Goal: Contribute content: Add original content to the website for others to see

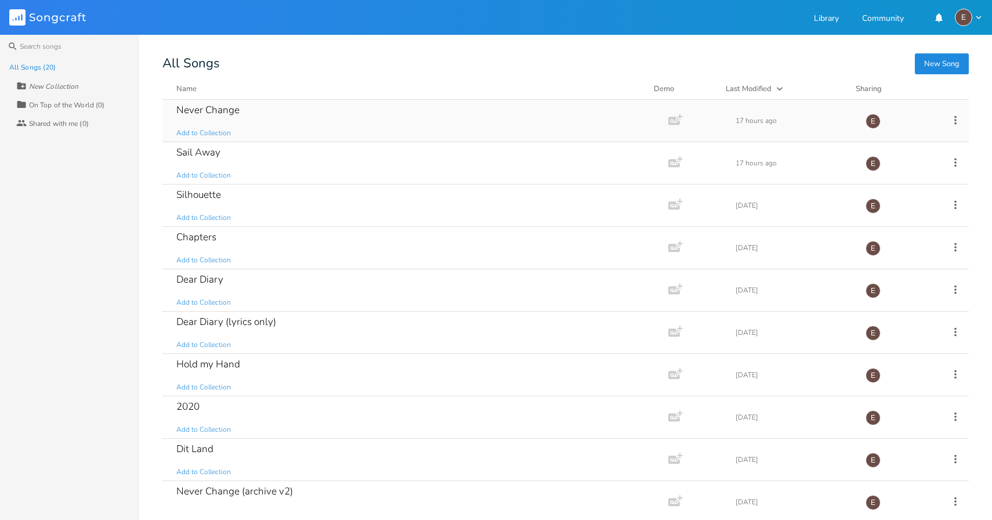
click at [391, 129] on div "Never Change Add to Collection" at bounding box center [413, 121] width 474 height 42
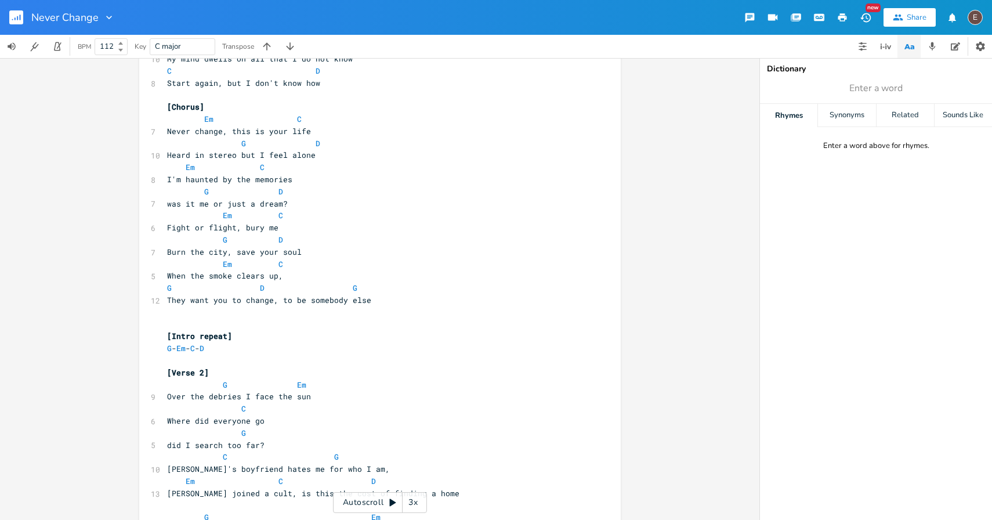
scroll to position [386, 0]
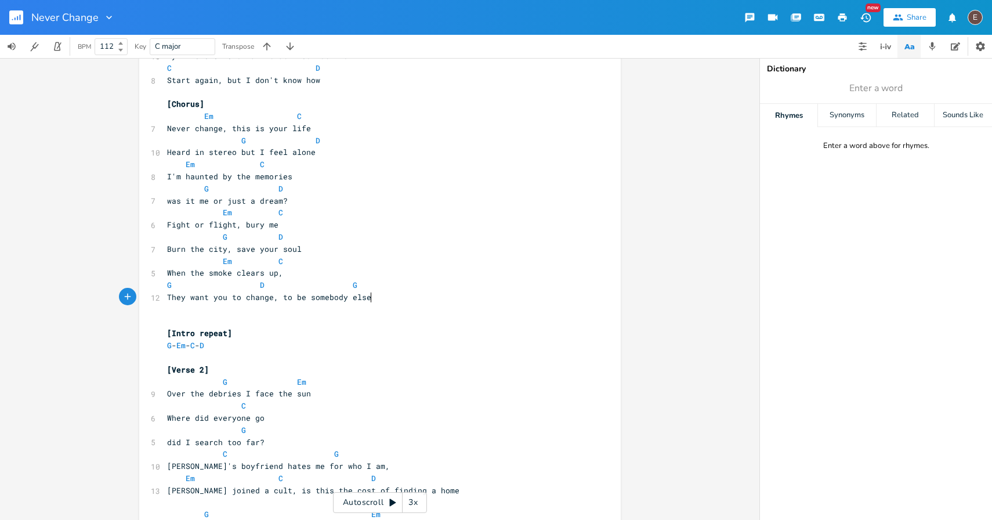
click at [399, 299] on pre "They want you to change, to be somebody else" at bounding box center [374, 297] width 419 height 12
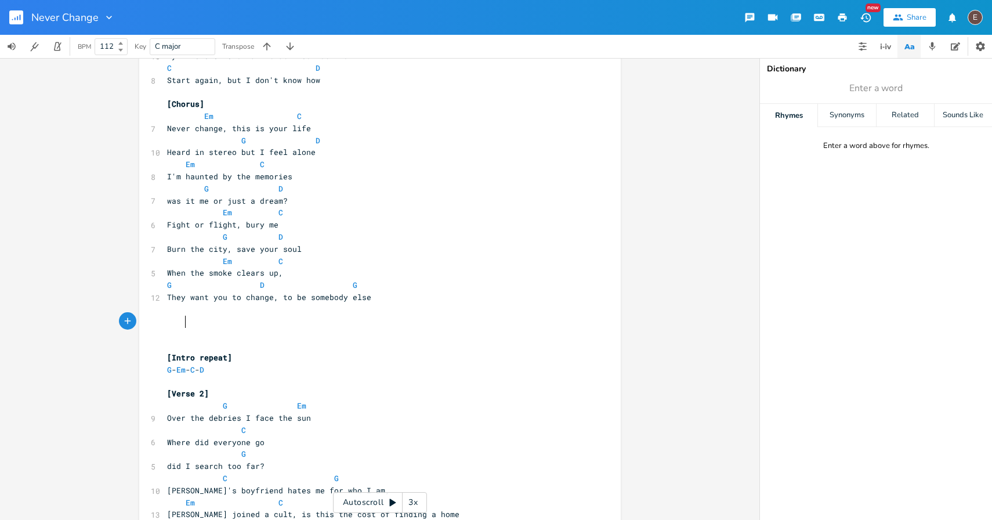
type textarea "W"
type textarea "Em"
type textarea "C"
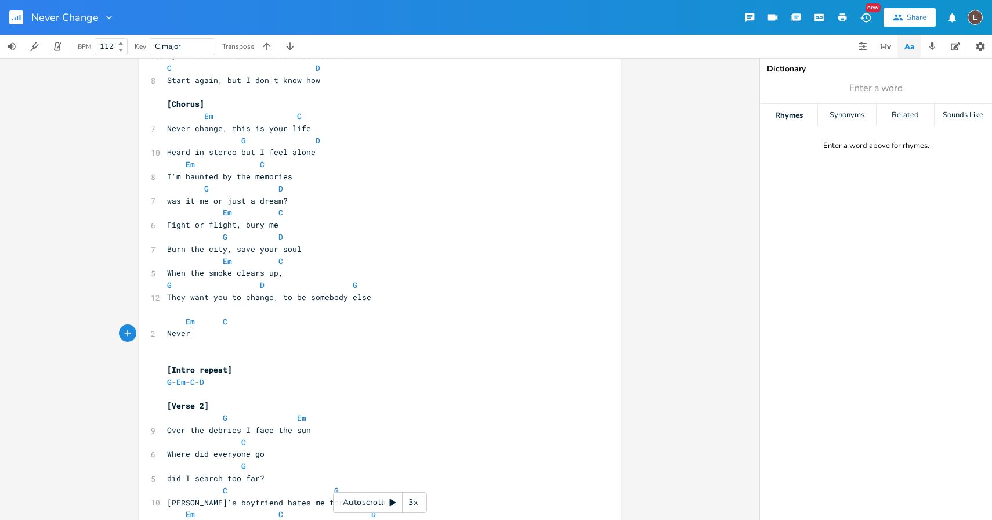
scroll to position [0, 22]
type textarea "Never change, screamed in stereo"
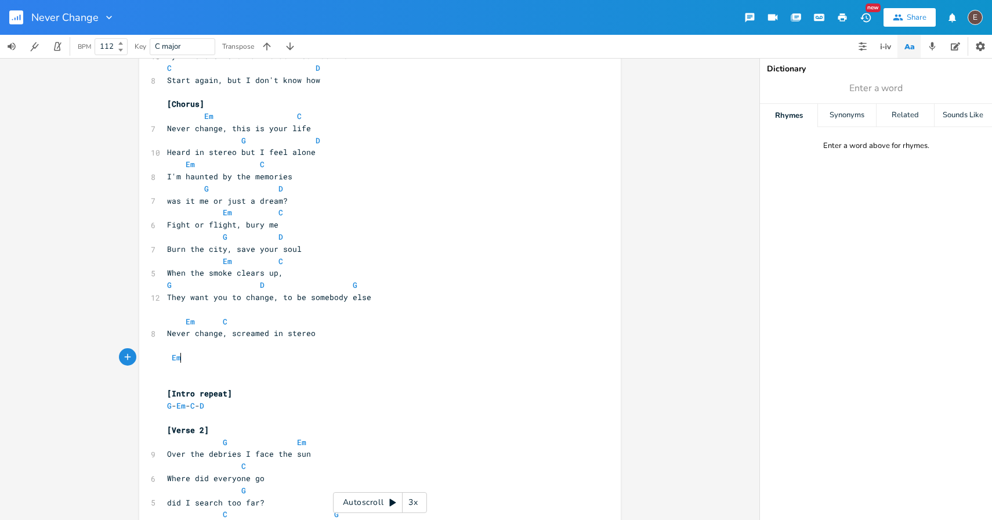
type textarea "Em"
type textarea "C"
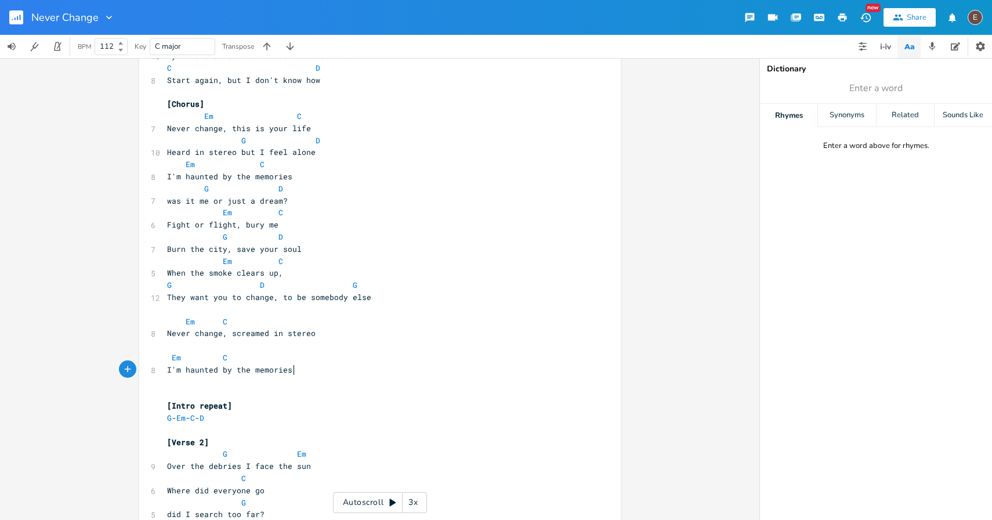
type textarea "I'm haunted by the memories"
click at [287, 351] on pre at bounding box center [374, 346] width 419 height 12
drag, startPoint x: 248, startPoint y: 358, endPoint x: 168, endPoint y: 357, distance: 80.7
click at [168, 357] on pre "Em C" at bounding box center [374, 358] width 419 height 12
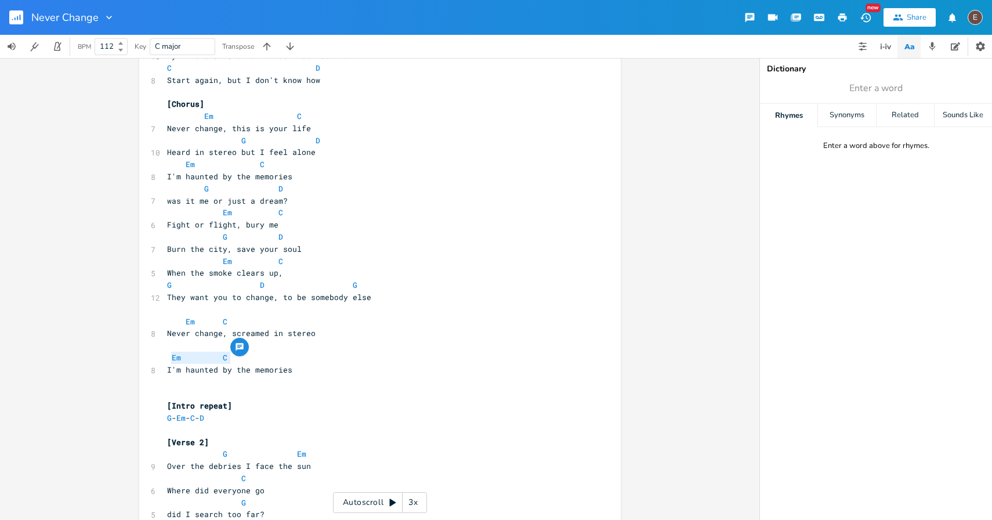
type textarea "G"
type textarea "D"
click at [313, 375] on pre "I'm haunted by the memories" at bounding box center [374, 370] width 419 height 12
click at [268, 338] on pre "Never change, screamed in stereo" at bounding box center [374, 333] width 419 height 12
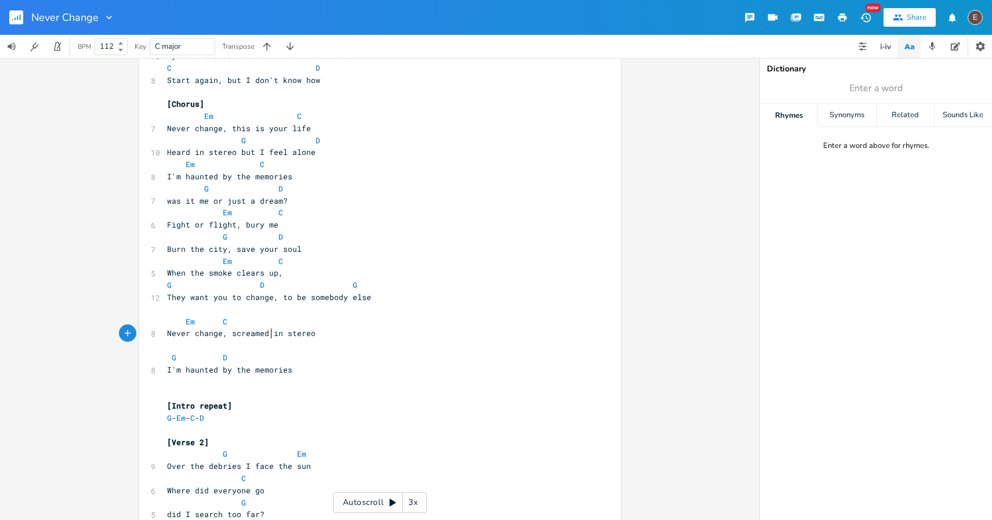
click at [266, 342] on pre at bounding box center [374, 346] width 419 height 12
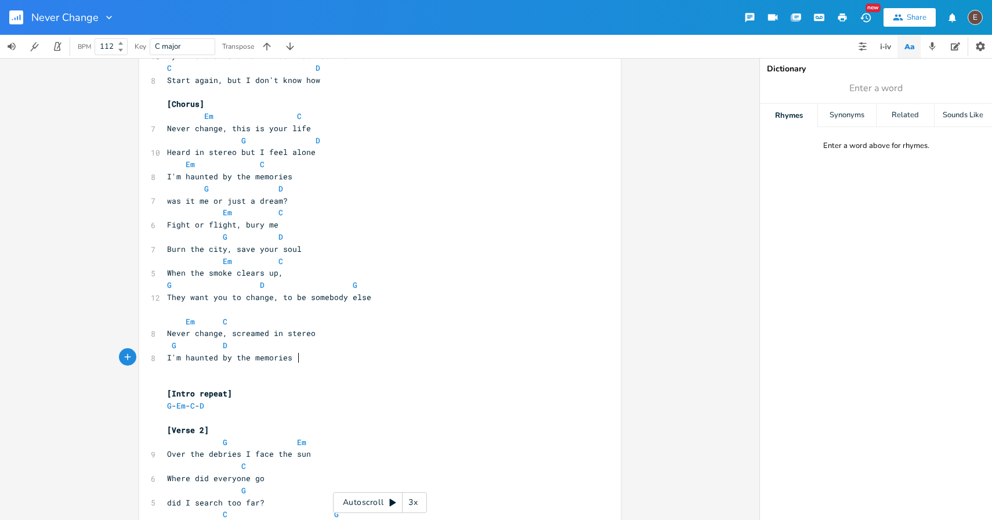
click at [301, 358] on pre "I'm haunted by the memories" at bounding box center [374, 358] width 419 height 12
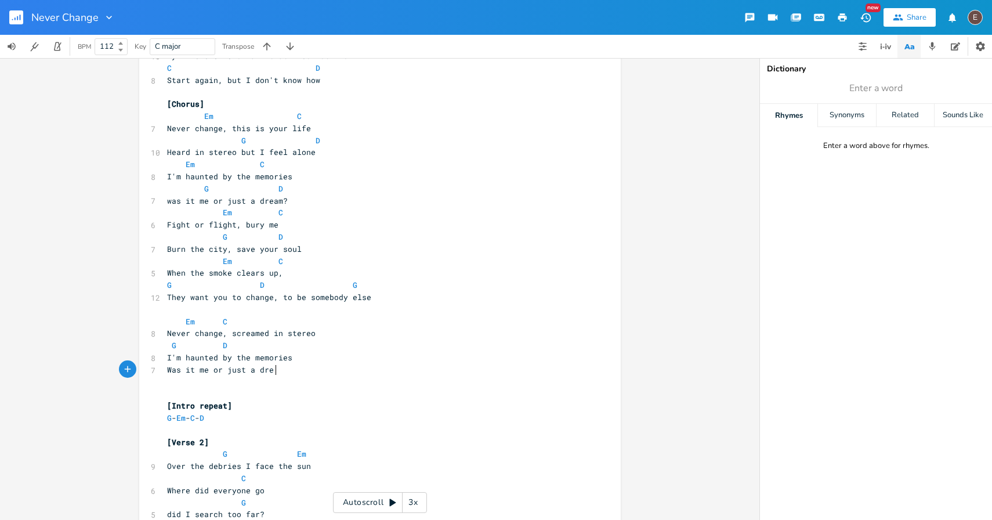
type textarea "Was it me or just a dream"
click at [338, 363] on pre "I'm haunted by the memories" at bounding box center [374, 358] width 419 height 12
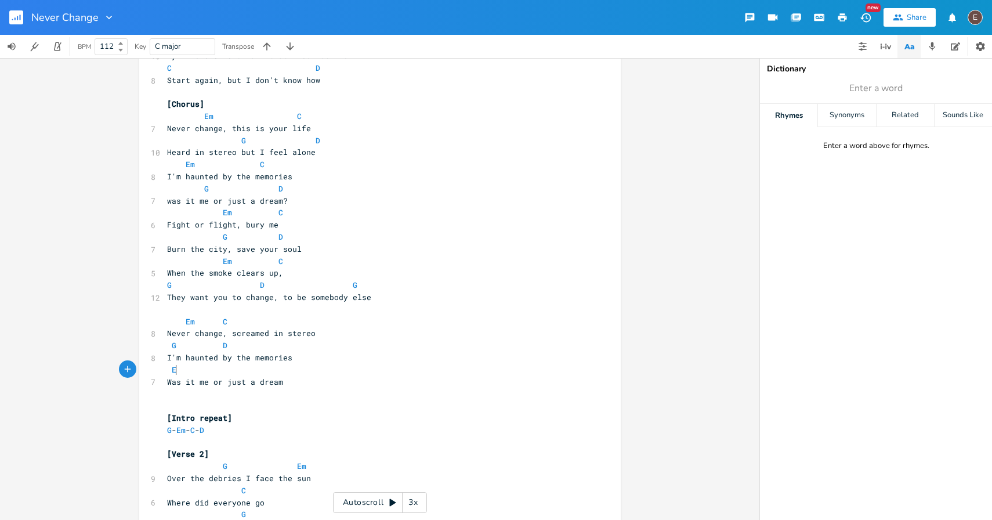
type textarea "Em"
type textarea "C"
click at [315, 384] on pre "Was it me or just a dream" at bounding box center [374, 382] width 419 height 12
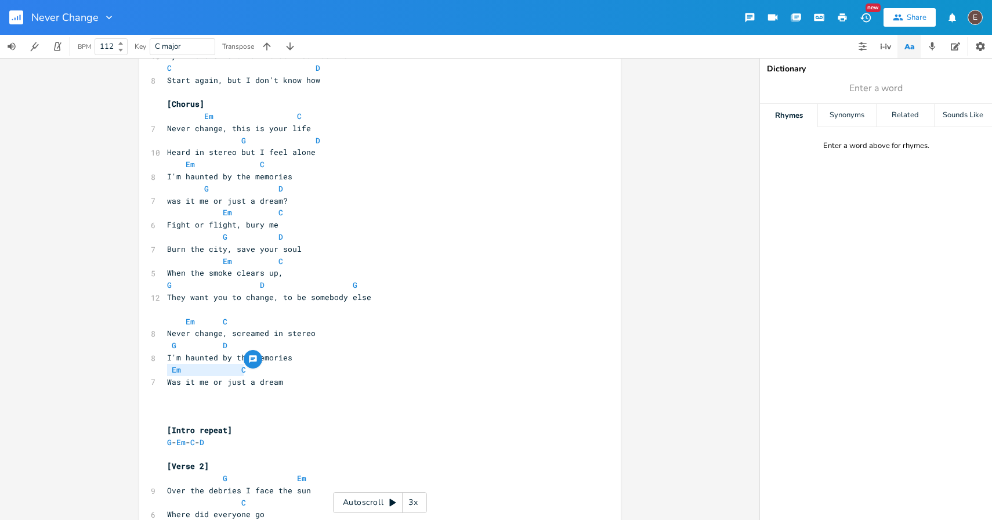
drag, startPoint x: 251, startPoint y: 371, endPoint x: 157, endPoint y: 371, distance: 94.0
click at [157, 371] on div "Em C x [Intro] G - Em - C - D ​ [Verse 1] G Em 11 Grainy photos of the sea is a…" at bounding box center [380, 307] width 482 height 1257
type textarea "G"
type textarea "D"
click at [346, 377] on pre "Was it me or just a dream" at bounding box center [374, 382] width 419 height 12
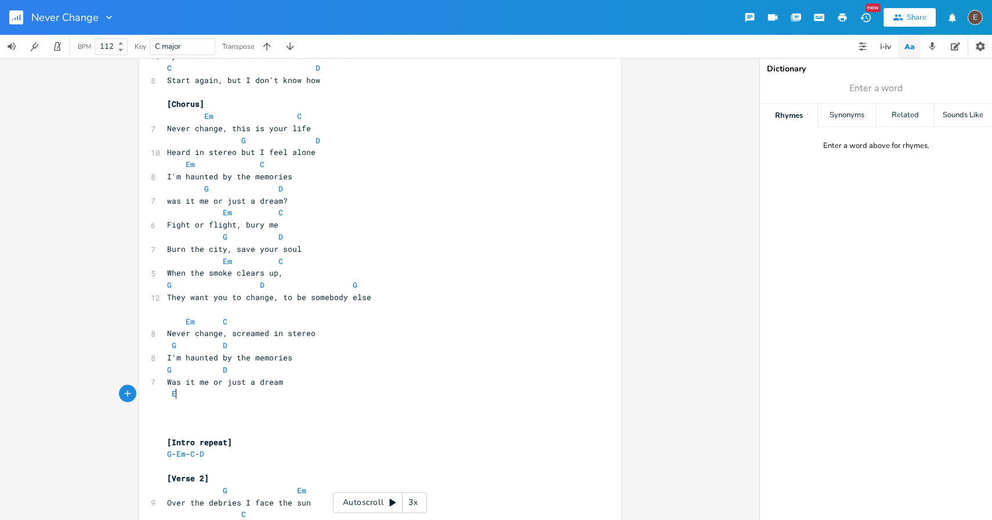
type textarea "Em"
type textarea "C"
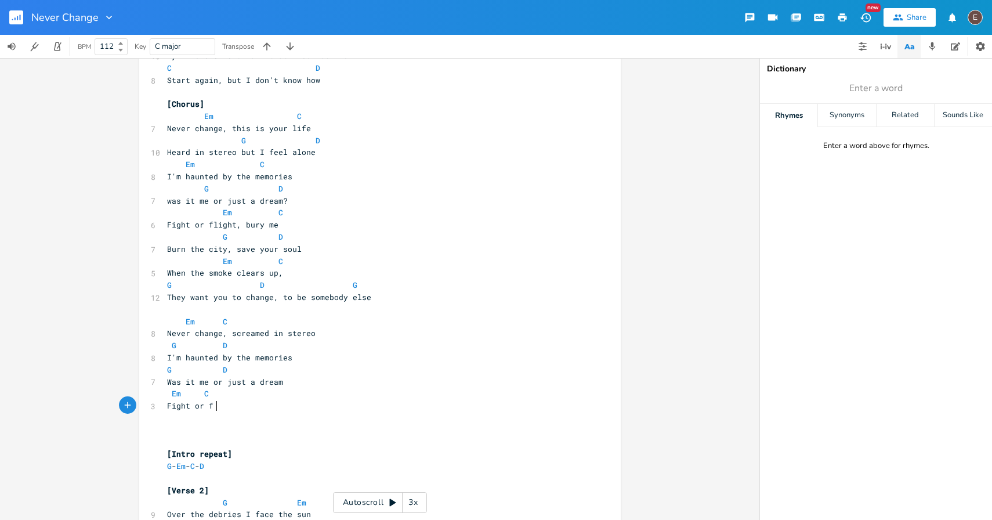
type textarea "Fight or fi"
type textarea "light, bury me"
click at [172, 392] on span "Em" at bounding box center [176, 393] width 9 height 11
click at [215, 395] on span at bounding box center [213, 394] width 19 height 12
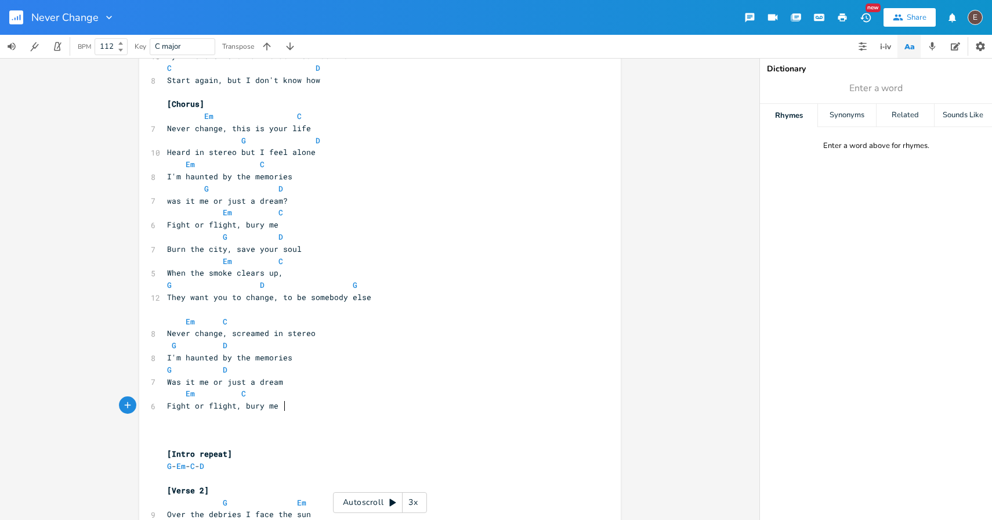
click at [308, 411] on pre "Fight or flight, bury me" at bounding box center [374, 406] width 419 height 12
type textarea "G"
type textarea "D"
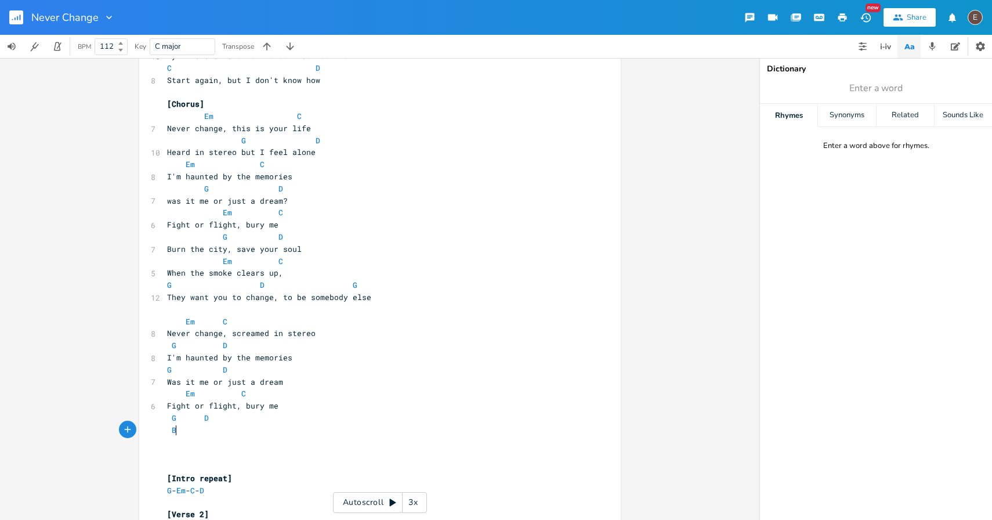
type textarea "Bu"
type textarea "When the smoke clears up"
type textarea "G"
type textarea "D"
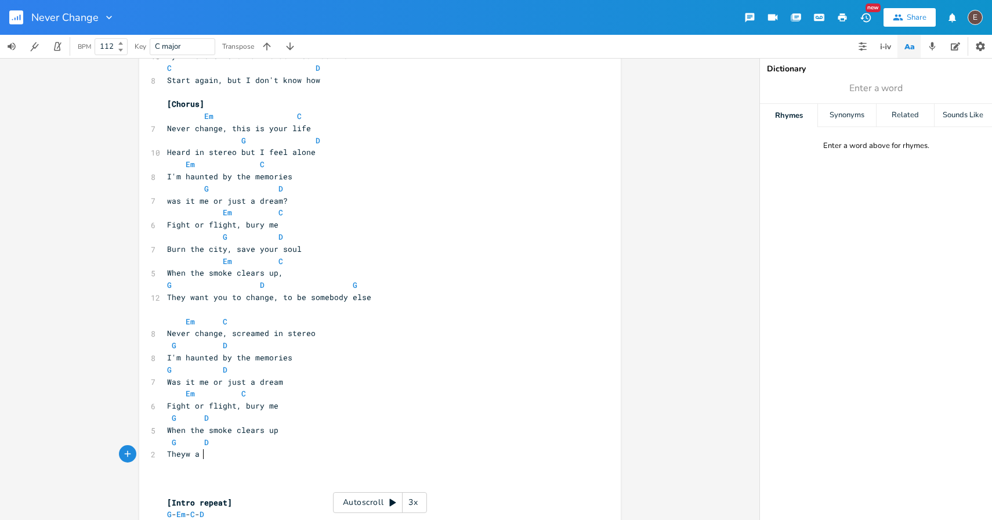
type textarea "Theyw ant"
type textarea "want yo"
type textarea "you to be someone else"
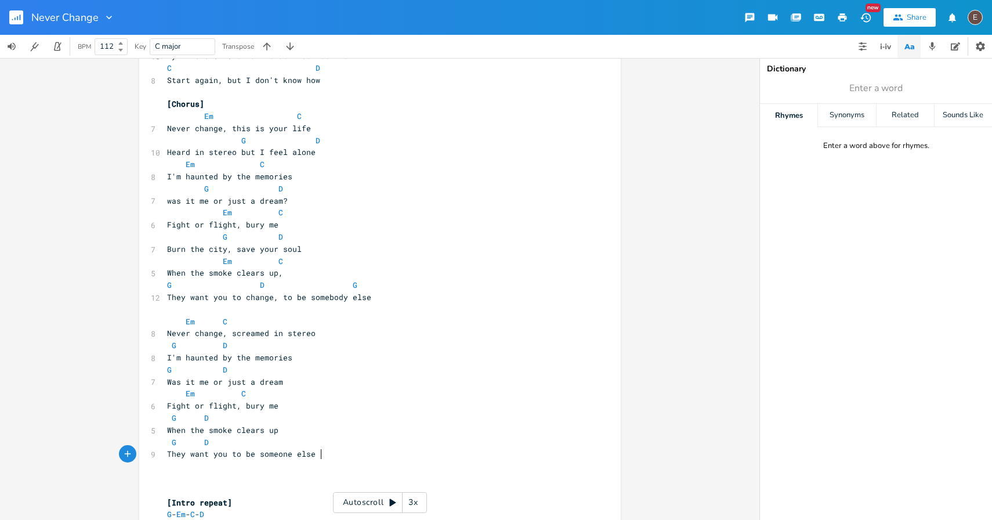
scroll to position [389, 0]
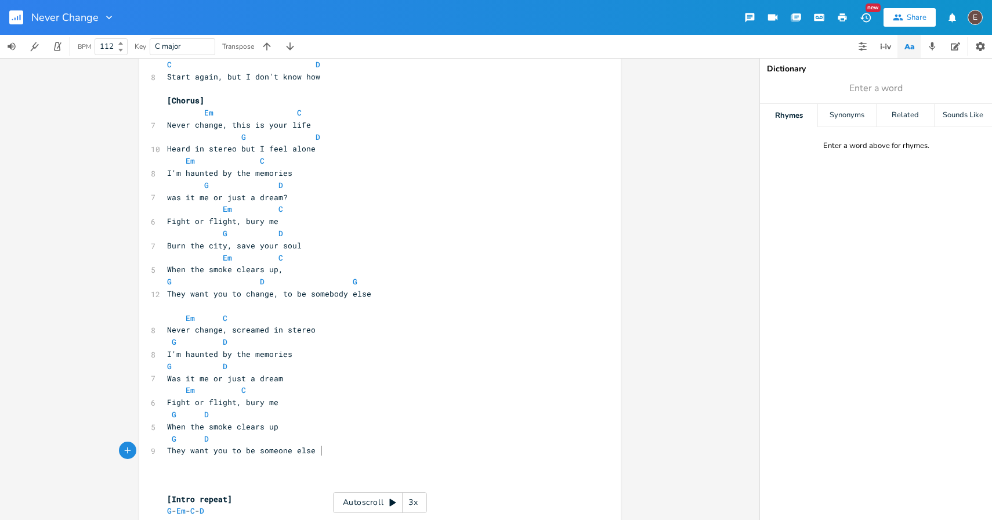
click at [281, 441] on pre "G D" at bounding box center [374, 439] width 419 height 12
type textarea "D"
type textarea "G"
click at [323, 384] on pre "Em C" at bounding box center [374, 390] width 419 height 12
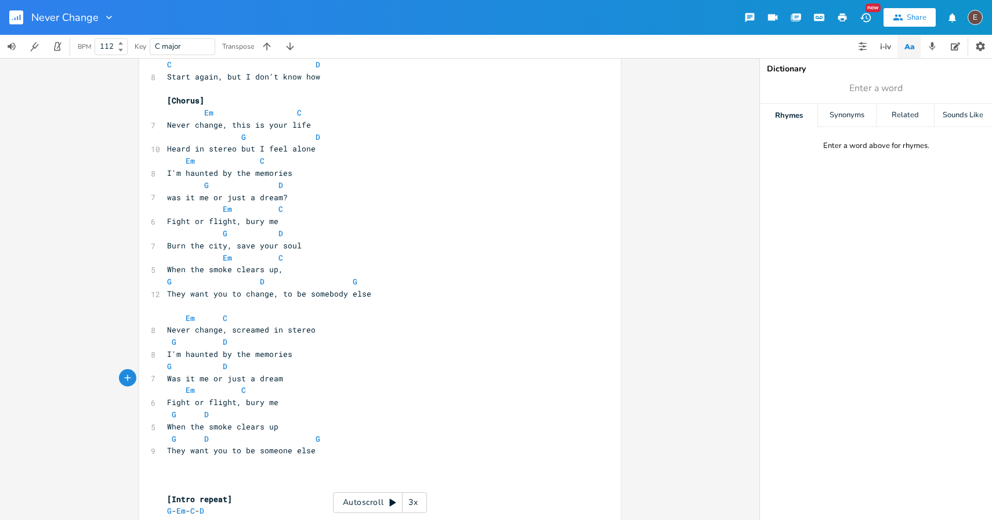
scroll to position [398, 0]
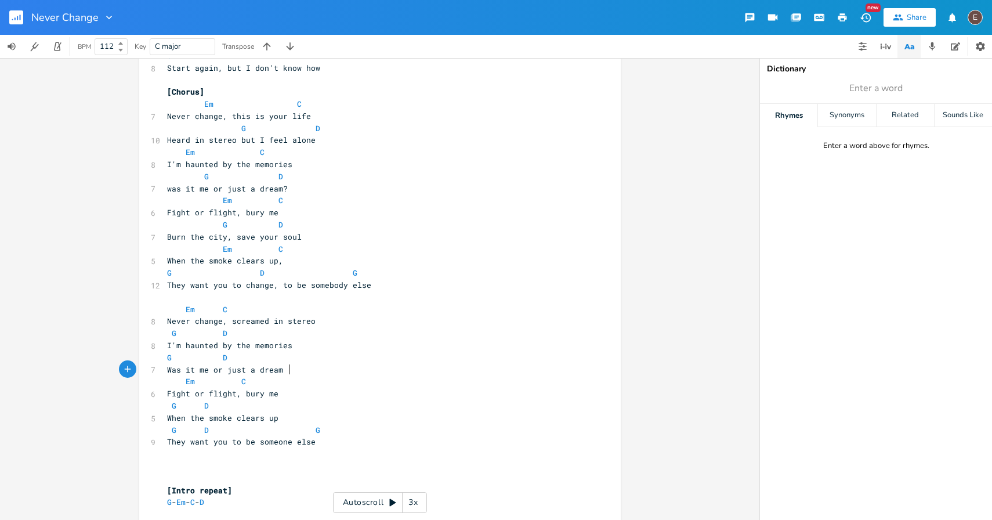
click at [16, 20] on rect "button" at bounding box center [16, 17] width 14 height 14
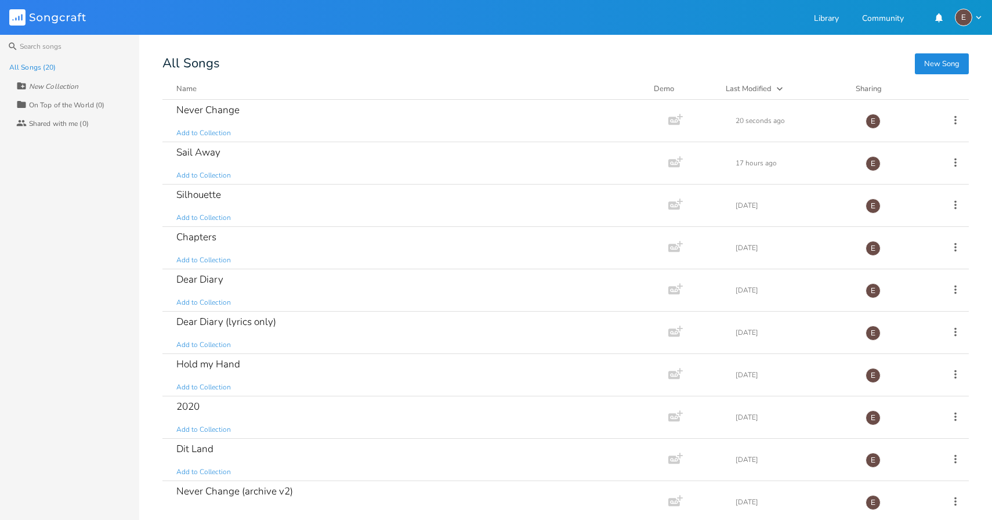
click at [392, 65] on div "All Songs" at bounding box center [566, 63] width 807 height 11
click at [316, 117] on div "Never Change Add to Collection" at bounding box center [413, 121] width 474 height 42
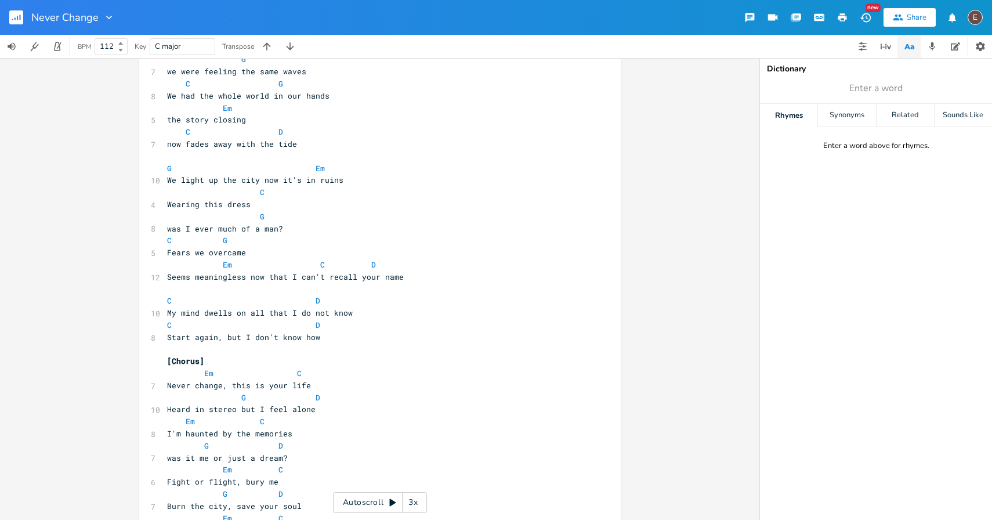
scroll to position [195, 0]
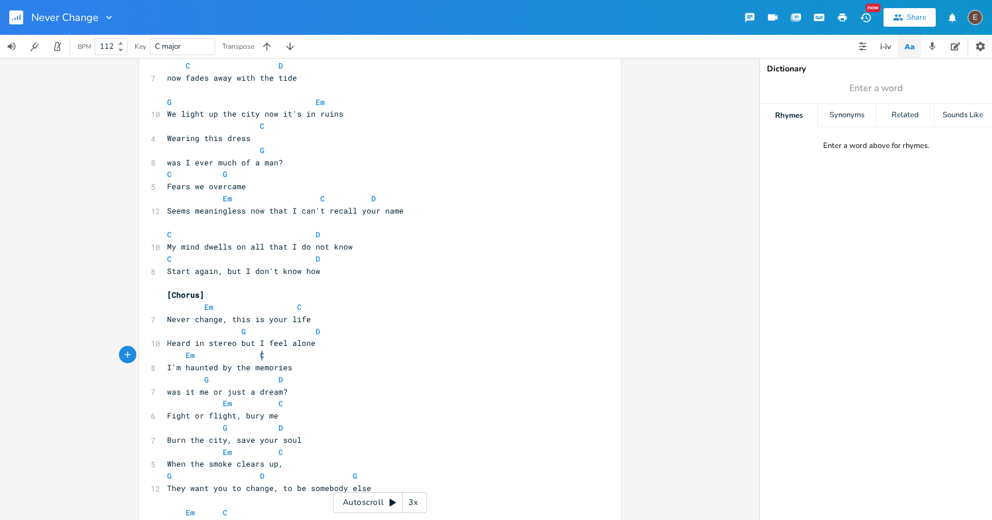
click at [359, 350] on pre "Em C" at bounding box center [374, 355] width 419 height 12
click at [360, 345] on pre "Heard in stereo but I feel alone" at bounding box center [374, 343] width 419 height 12
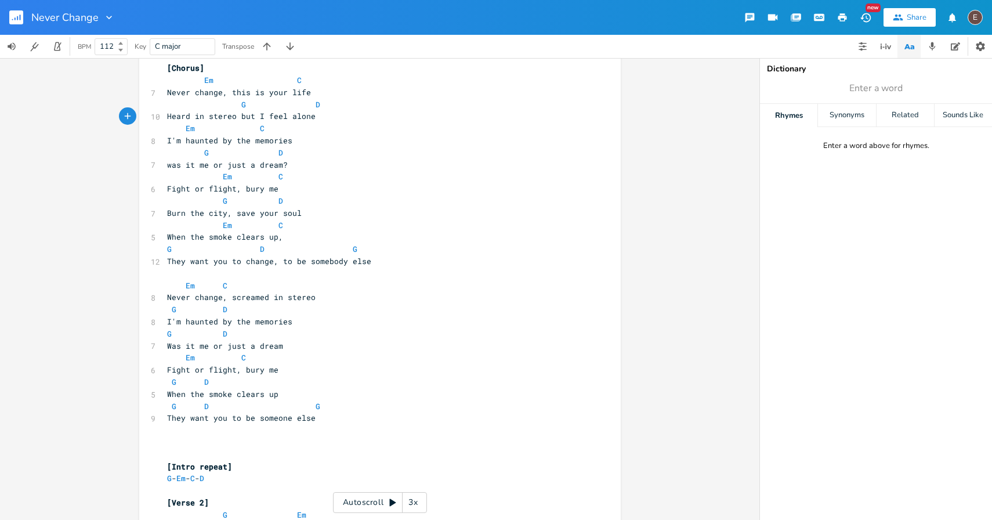
scroll to position [428, 0]
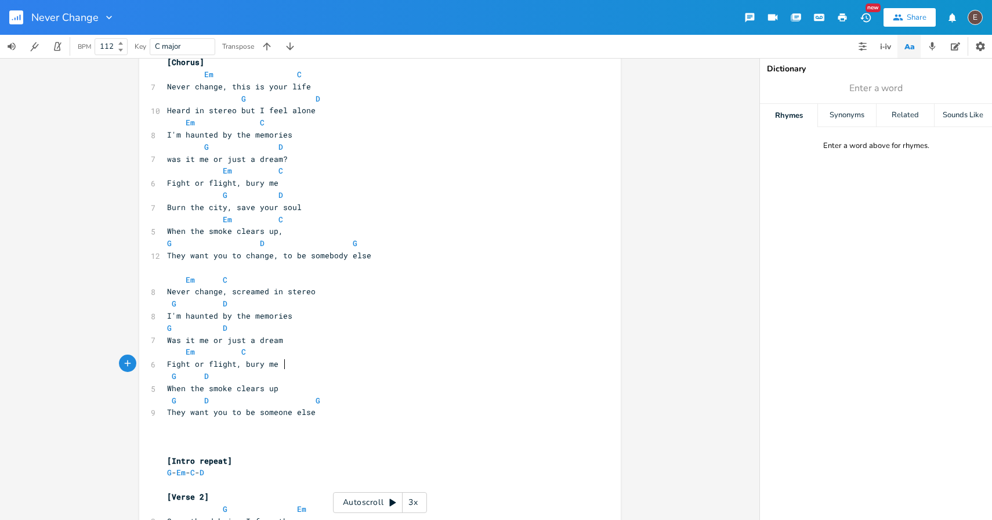
click at [299, 364] on pre "Fight or flight, bury me" at bounding box center [374, 364] width 419 height 12
type textarea "G D When the smoke clears up"
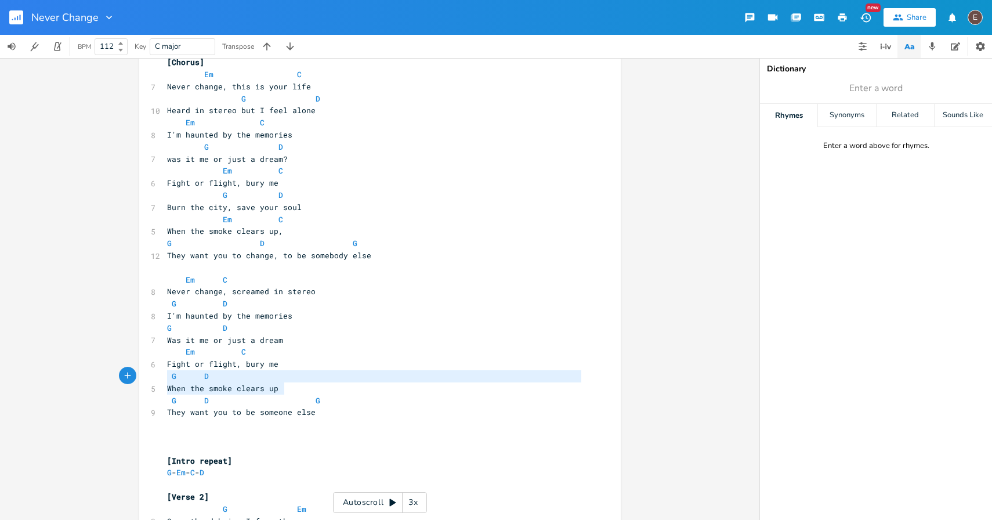
drag, startPoint x: 291, startPoint y: 392, endPoint x: 121, endPoint y: 375, distance: 170.3
click at [121, 375] on div "G D When the smoke clears up x [Intro] G - Em - C - D ​ [Verse 1] G Em 11 Grain…" at bounding box center [380, 289] width 760 height 462
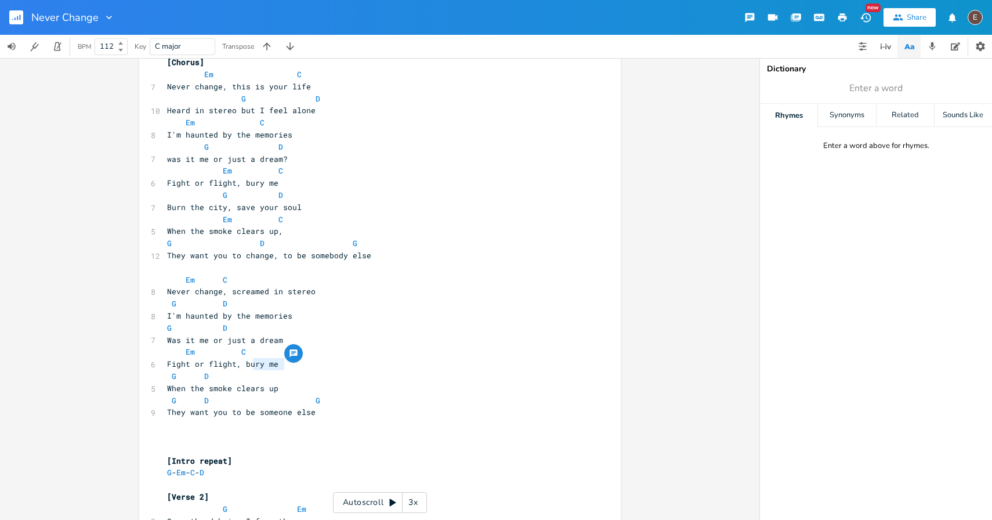
drag, startPoint x: 283, startPoint y: 366, endPoint x: 247, endPoint y: 367, distance: 36.0
click at [247, 367] on pre "Fight or flight, bury me" at bounding box center [374, 364] width 419 height 12
type textarea "urn the city"
click at [279, 405] on span at bounding box center [288, 401] width 19 height 12
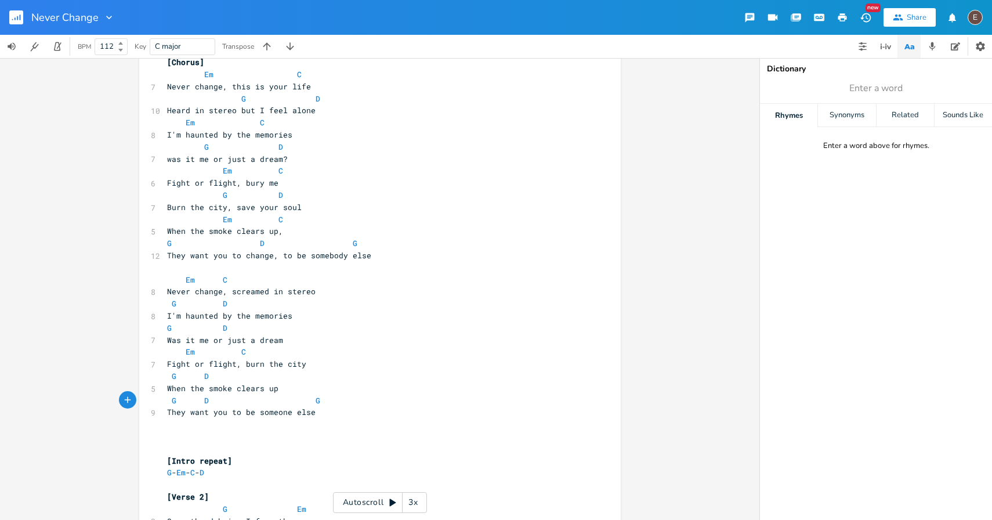
click at [283, 384] on pre "When the smoke clears up" at bounding box center [374, 388] width 419 height 12
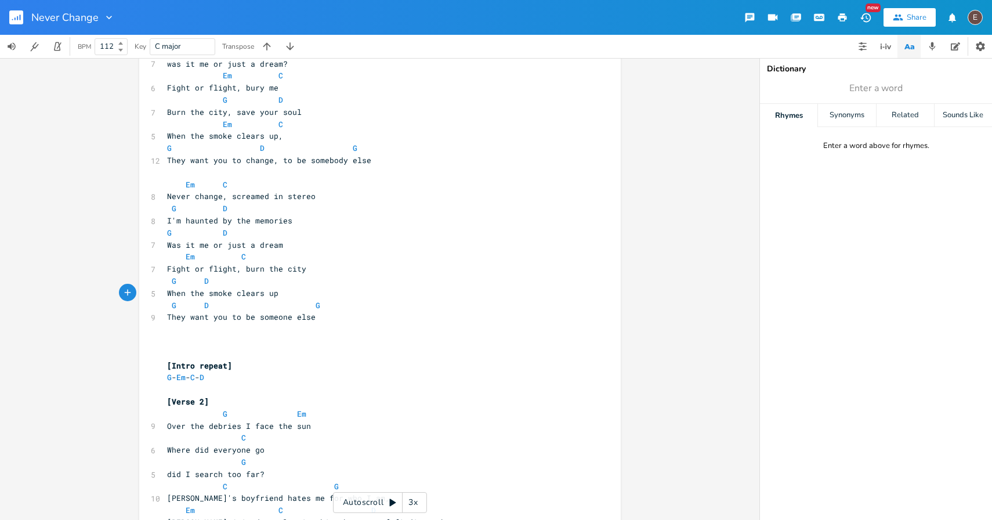
scroll to position [520, 0]
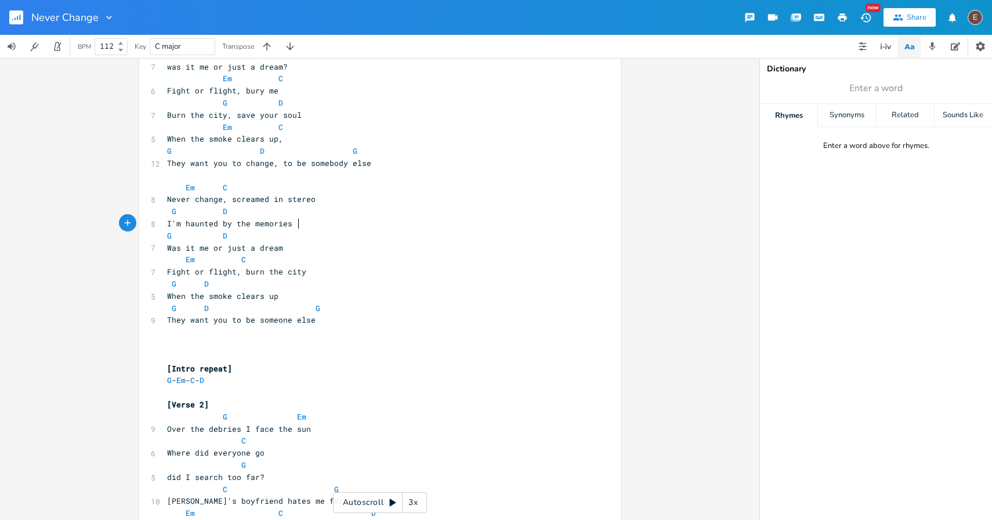
click at [324, 226] on pre "I'm haunted by the memories" at bounding box center [374, 224] width 419 height 12
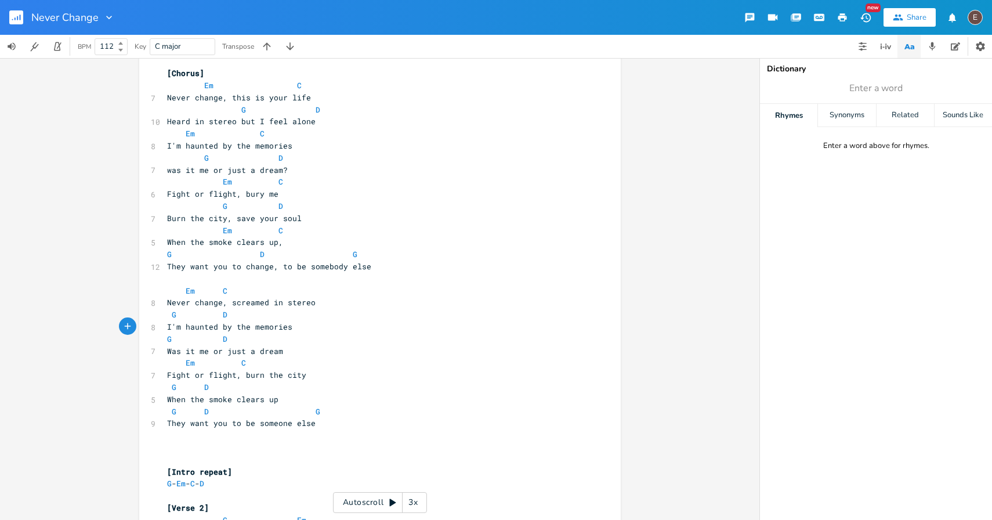
scroll to position [431, 0]
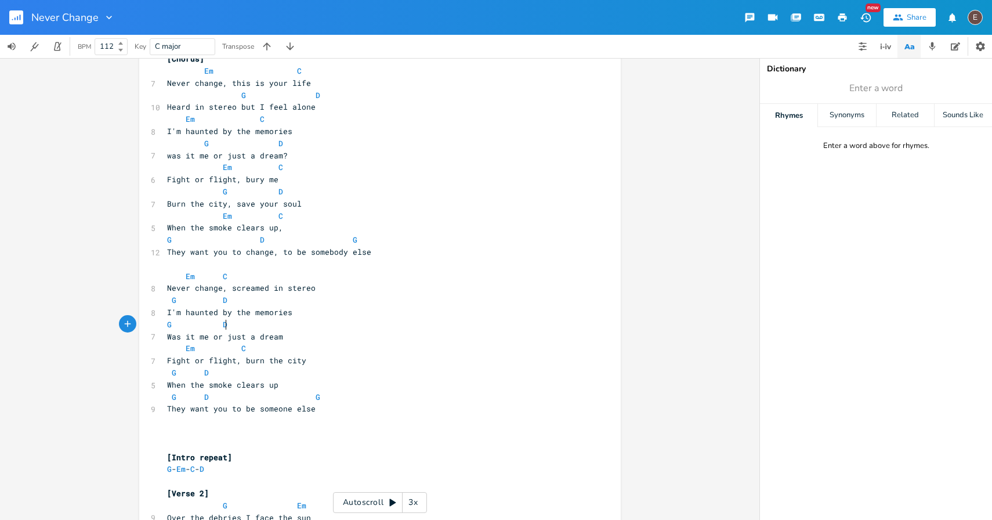
click at [320, 320] on pre "G D" at bounding box center [374, 325] width 419 height 12
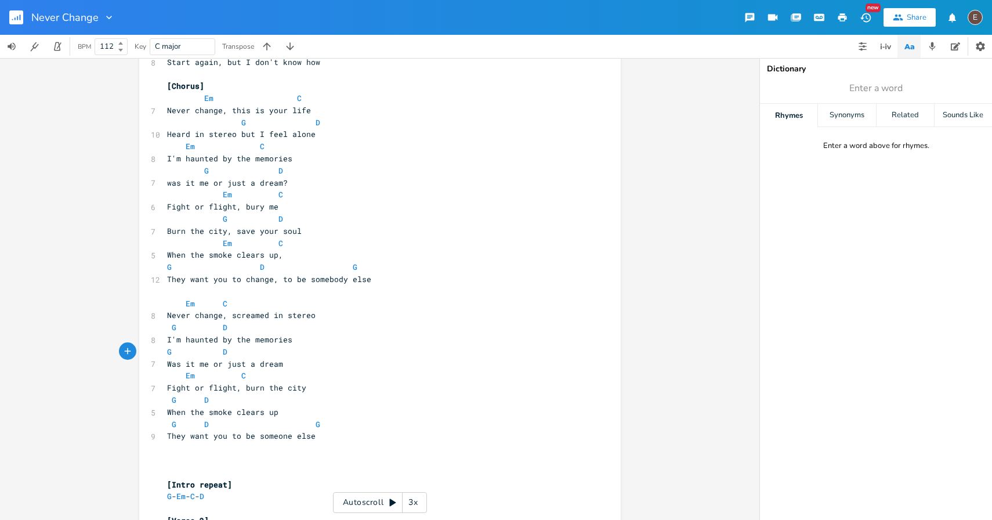
scroll to position [409, 0]
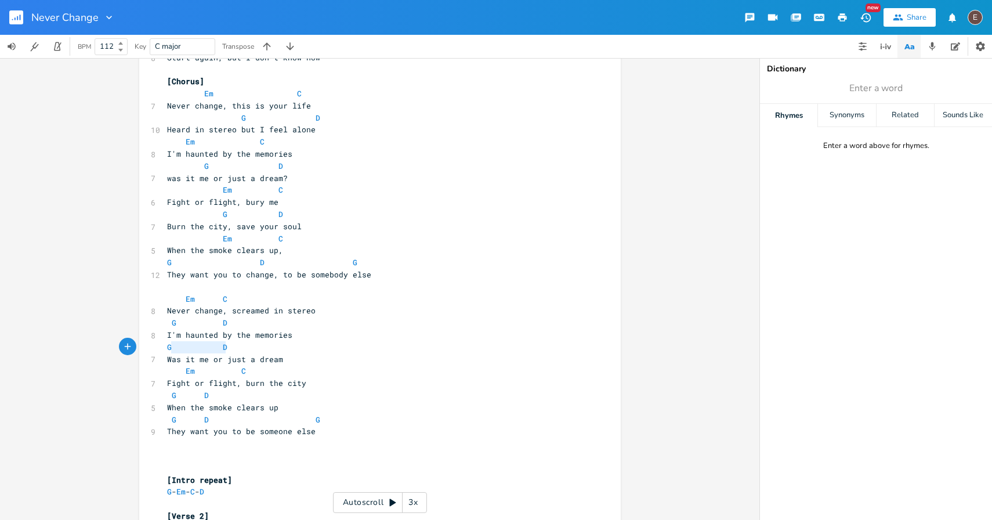
type textarea "G D"
drag, startPoint x: 260, startPoint y: 349, endPoint x: 135, endPoint y: 351, distance: 125.4
click at [134, 351] on div "G D x [Intro] G - Em - C - D ​ [Verse 1] G Em 11 Grainy photos of the sea is al…" at bounding box center [380, 289] width 760 height 462
click at [281, 324] on pre "G D" at bounding box center [374, 323] width 419 height 12
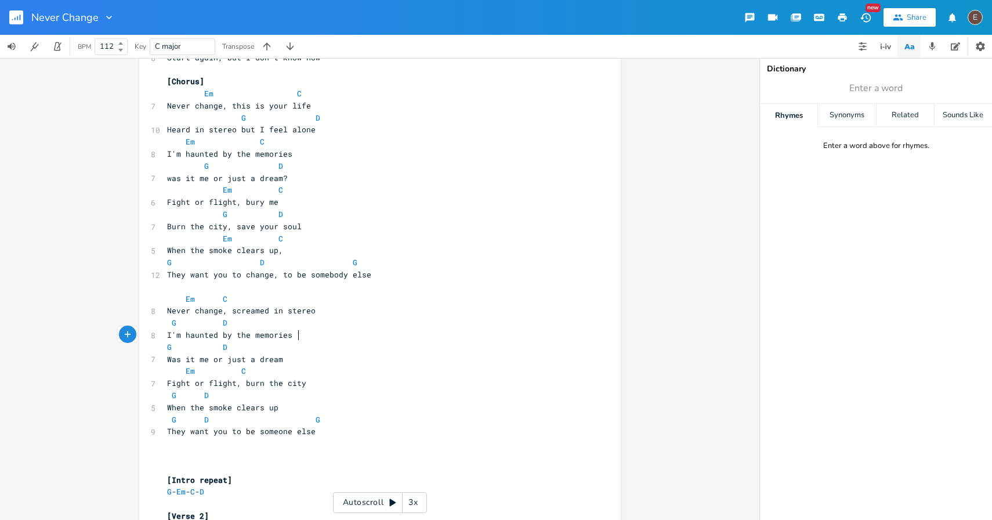
click at [293, 338] on span "I'm haunted by the memories" at bounding box center [229, 335] width 125 height 10
click at [283, 334] on span "I'm haunted by the memories" at bounding box center [229, 335] width 125 height 10
click at [16, 14] on rect "button" at bounding box center [16, 17] width 14 height 14
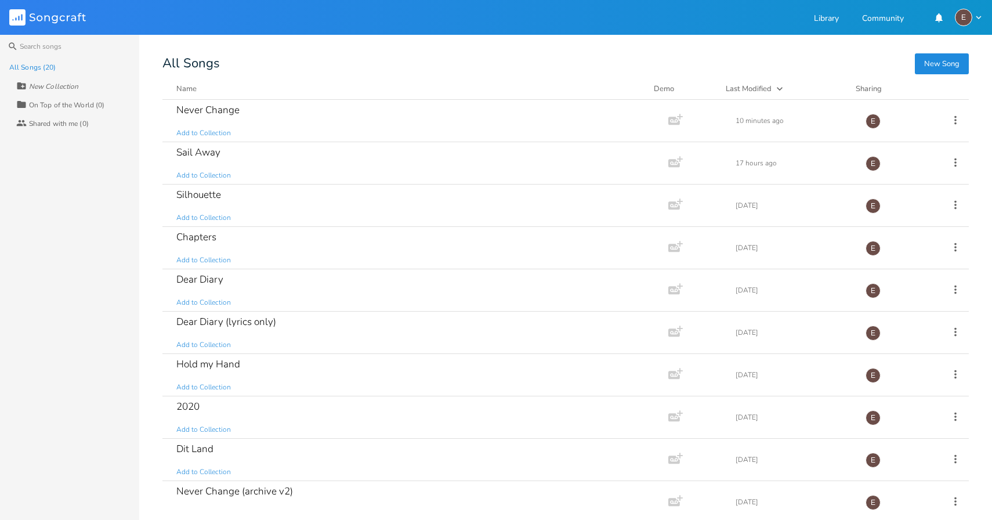
scroll to position [436, 0]
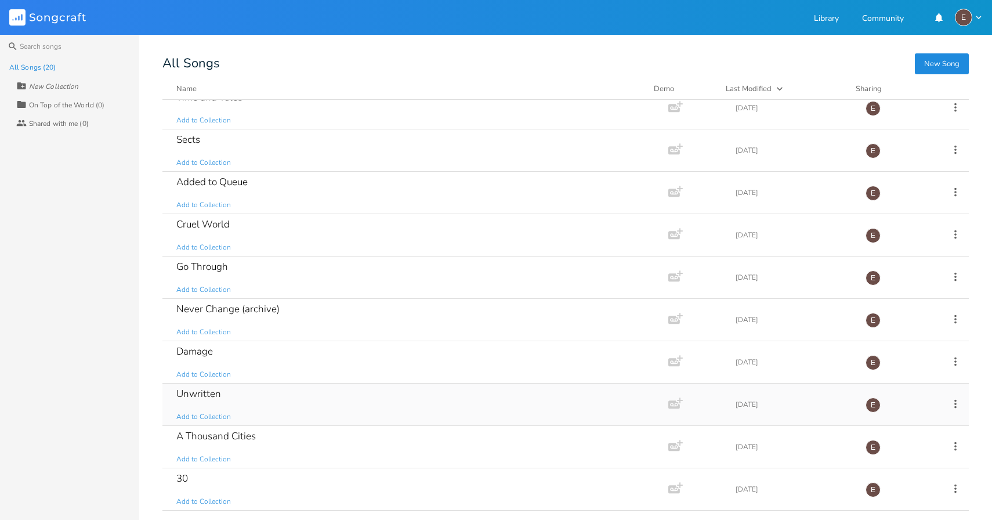
click at [368, 400] on div "Unwritten Add to Collection" at bounding box center [413, 405] width 474 height 42
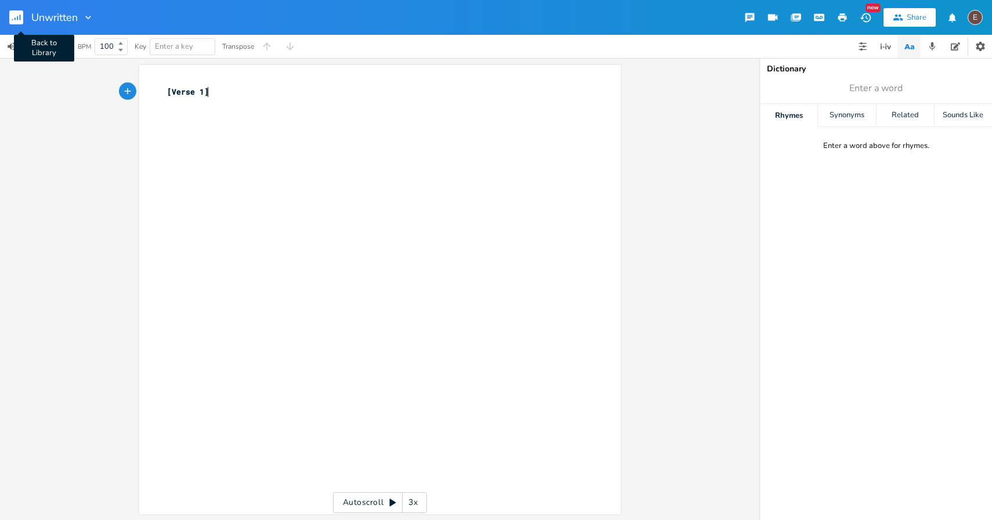
click at [19, 20] on rect "button" at bounding box center [16, 17] width 14 height 14
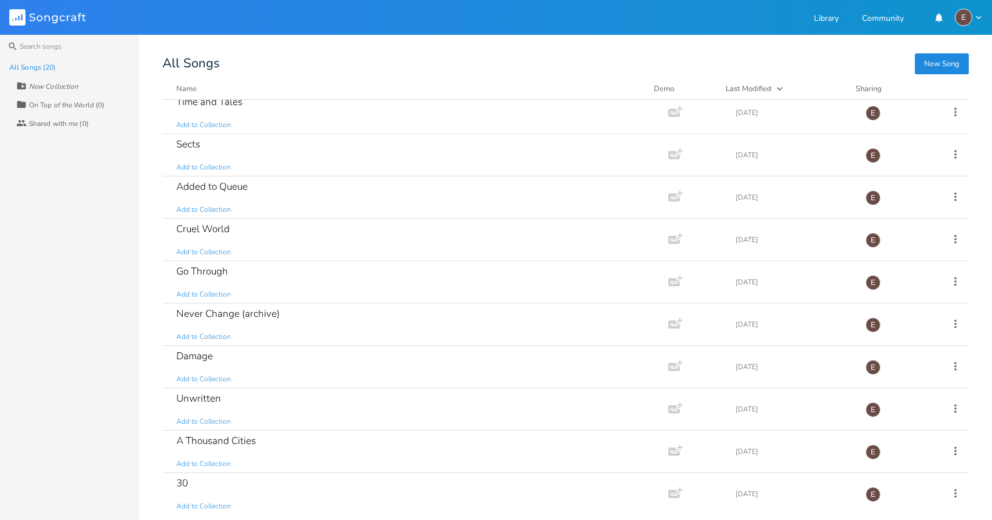
scroll to position [436, 0]
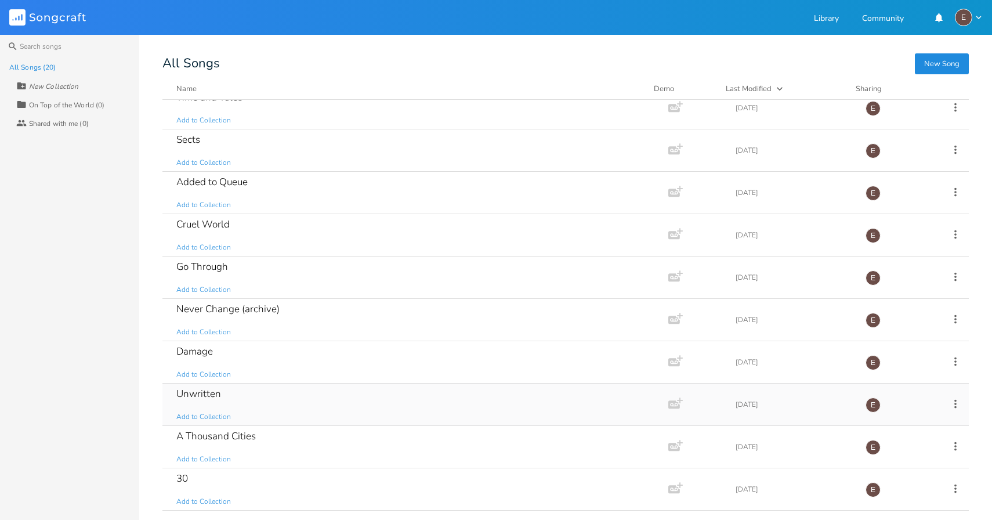
click at [342, 395] on div "Unwritten Add to Collection" at bounding box center [413, 405] width 474 height 42
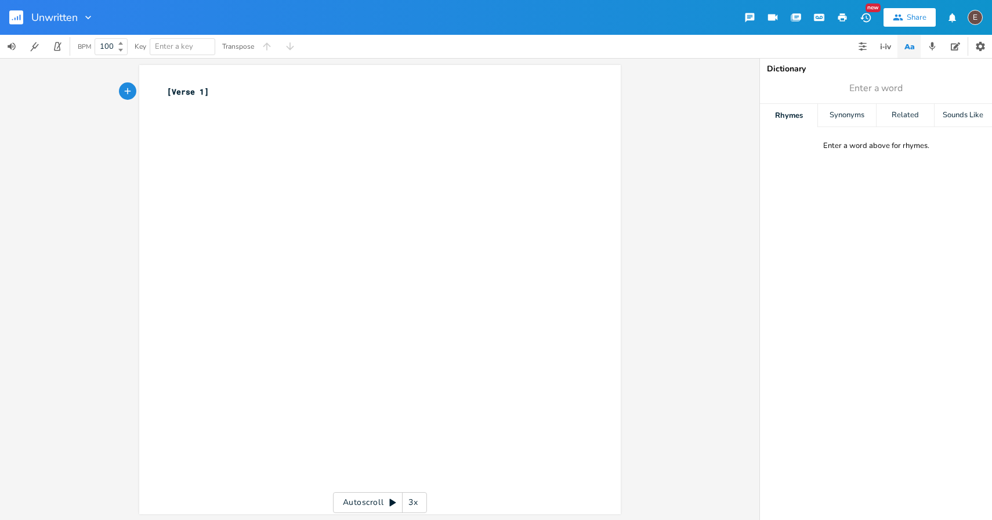
click at [183, 108] on pre "​" at bounding box center [374, 104] width 419 height 12
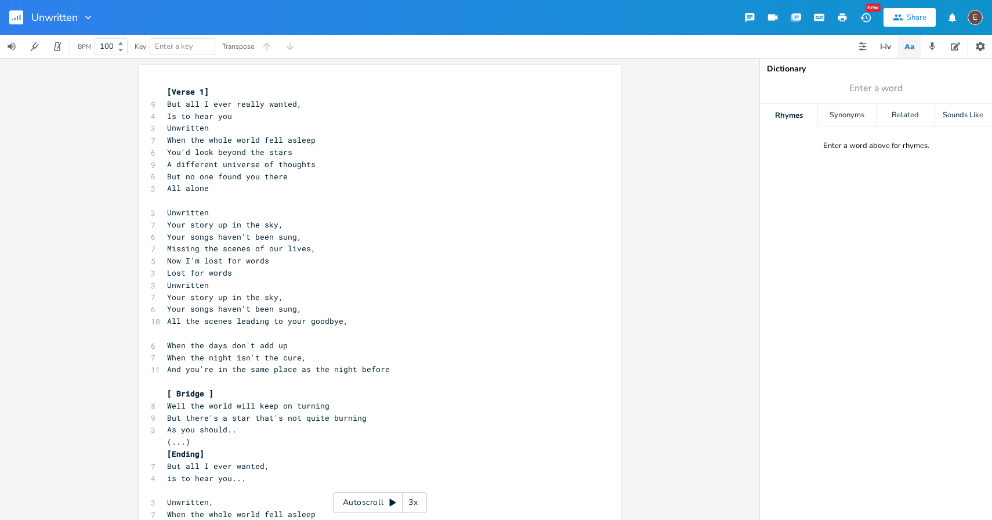
click at [241, 205] on pre "​" at bounding box center [374, 200] width 419 height 12
click at [234, 133] on pre "Unwritten" at bounding box center [374, 128] width 419 height 12
click at [253, 154] on span "You'd look beyond the stars" at bounding box center [229, 152] width 125 height 10
click at [19, 17] on rect "button" at bounding box center [16, 17] width 14 height 14
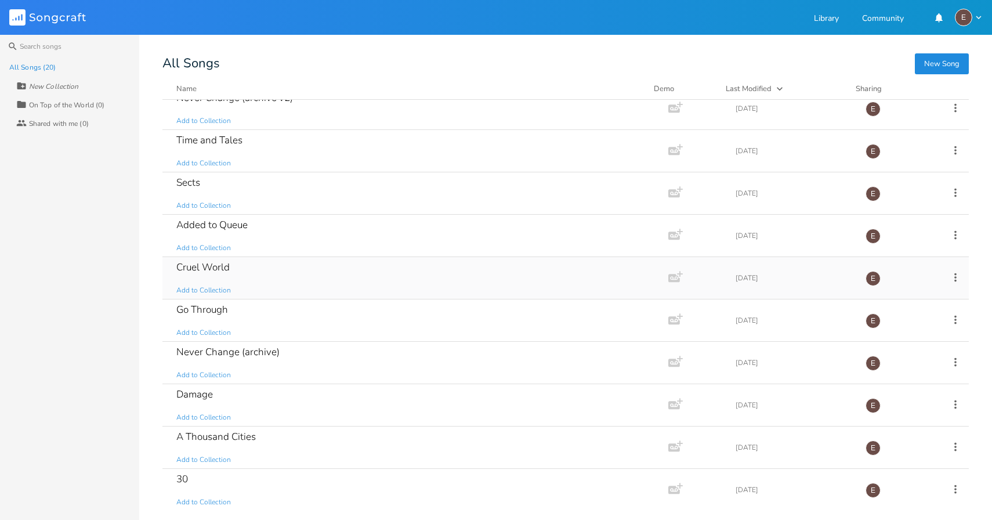
scroll to position [436, 0]
click at [337, 443] on div "A Thousand Cities Add to Collection" at bounding box center [413, 447] width 474 height 42
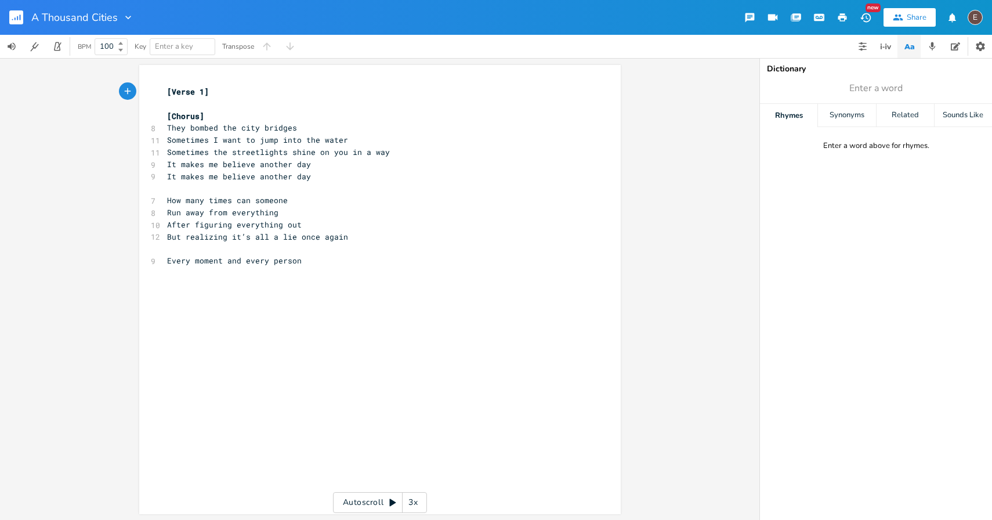
click at [13, 27] on button "button" at bounding box center [20, 17] width 23 height 28
